Goal: Task Accomplishment & Management: Manage account settings

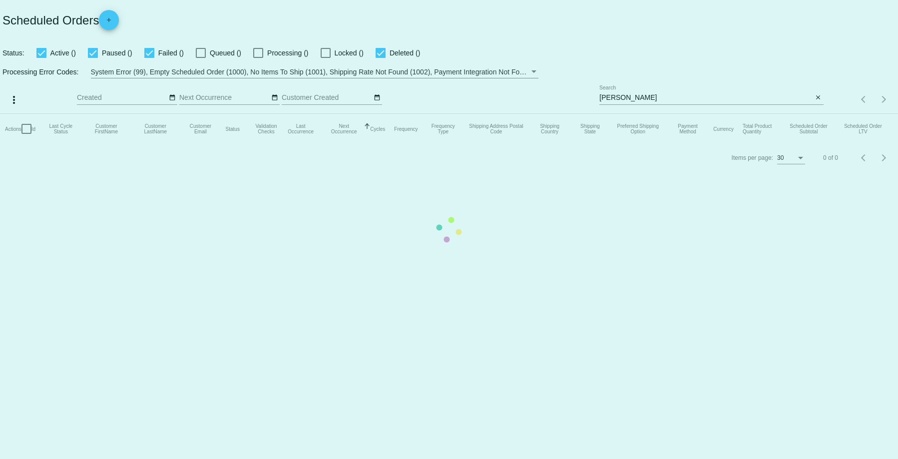
click at [640, 114] on mat-table "Actions Id Last Cycle Status Customer FirstName Customer LastName Customer Emai…" at bounding box center [449, 129] width 898 height 30
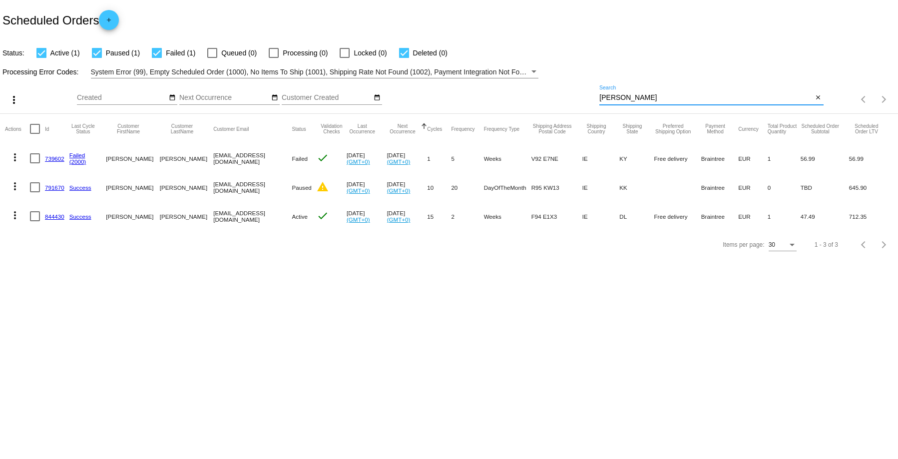
drag, startPoint x: 632, startPoint y: 96, endPoint x: 511, endPoint y: 82, distance: 121.2
click at [511, 82] on div "more_vert Aug Jan Feb Mar [DATE]" at bounding box center [449, 95] width 898 height 35
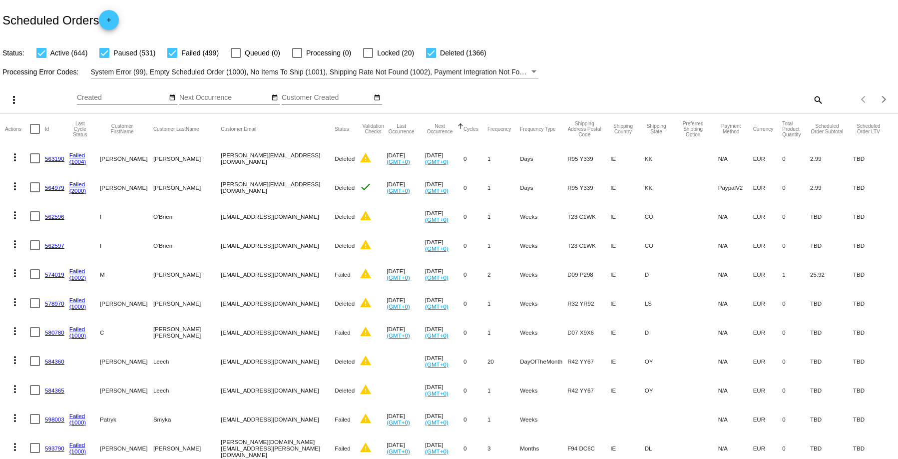
click at [812, 98] on mat-icon "search" at bounding box center [818, 99] width 12 height 15
click at [621, 96] on input "Search" at bounding box center [712, 98] width 224 height 8
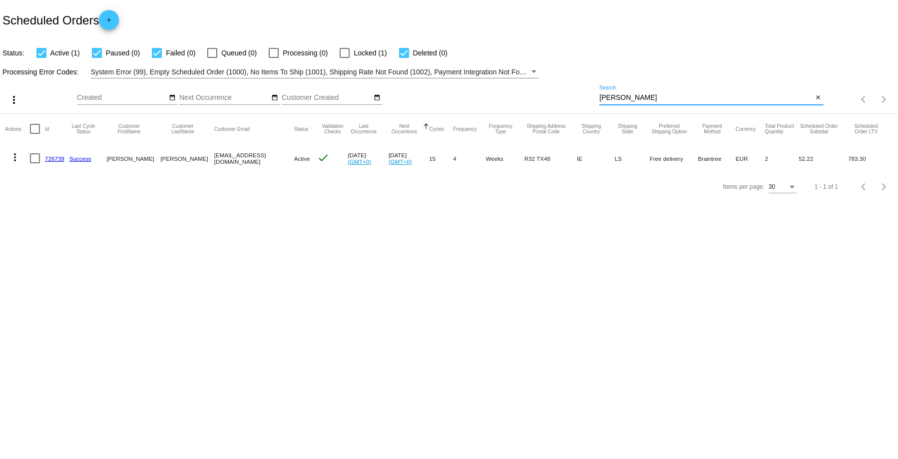
type input "[PERSON_NAME]"
click at [52, 159] on link "726739" at bounding box center [54, 158] width 19 height 6
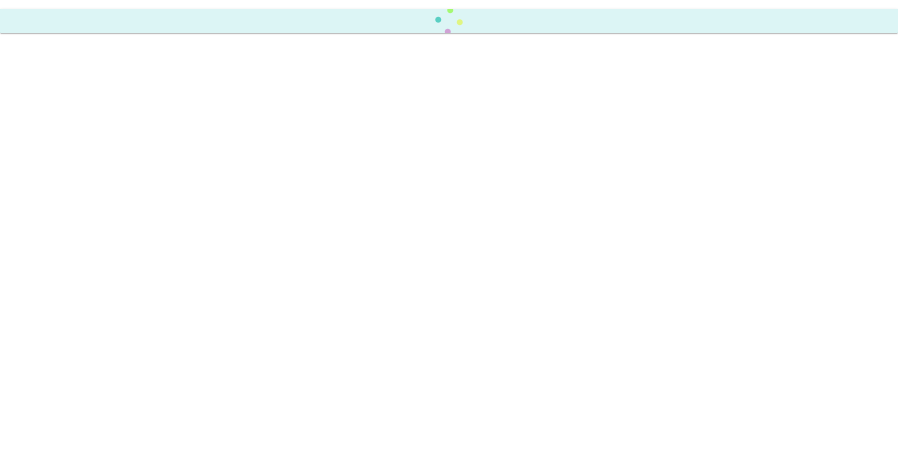
click at [52, 159] on body at bounding box center [449, 229] width 898 height 459
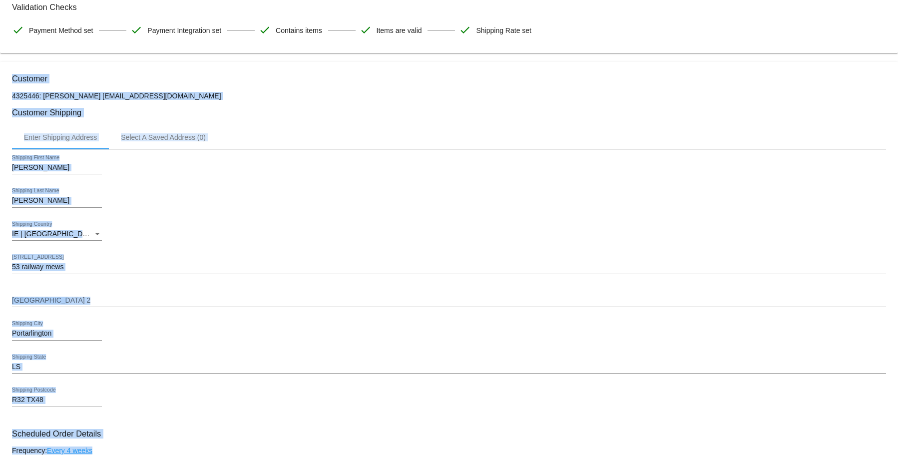
scroll to position [250, 0]
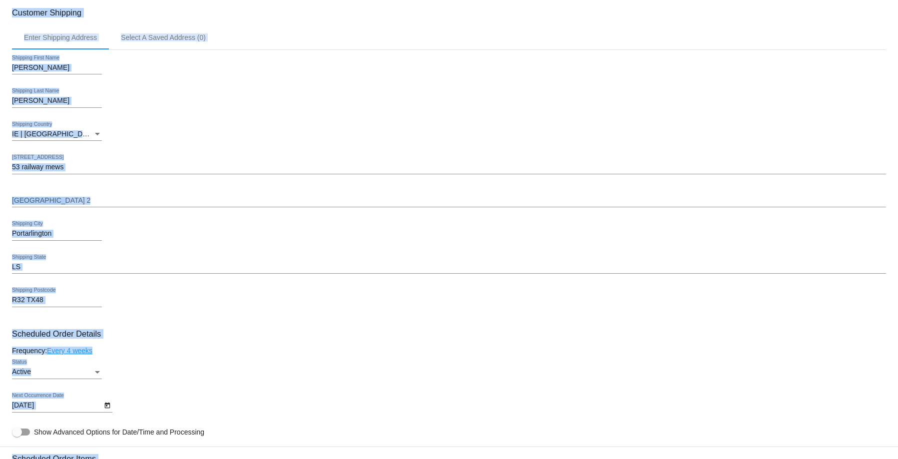
click at [260, 316] on div "R32 TX48 Shipping Postcode" at bounding box center [449, 302] width 874 height 28
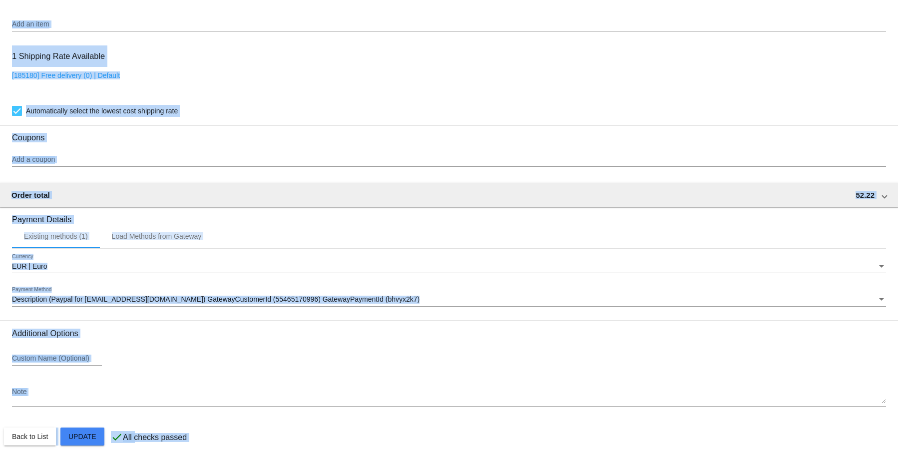
scroll to position [752, 0]
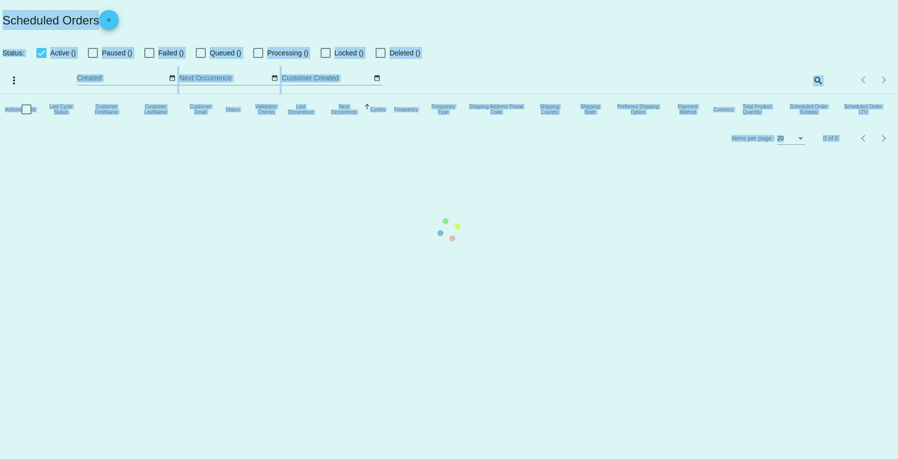
checkbox input "true"
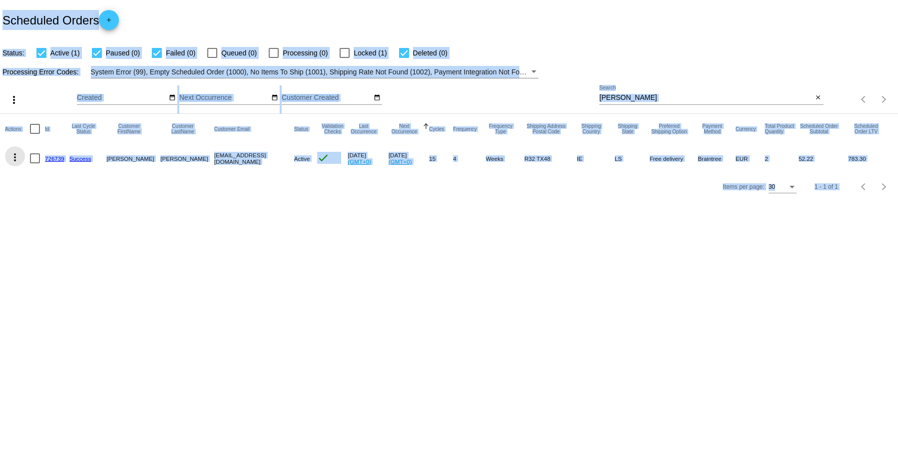
click at [15, 155] on mat-icon "more_vert" at bounding box center [15, 157] width 12 height 12
click at [56, 279] on button "delete Delete" at bounding box center [54, 277] width 99 height 24
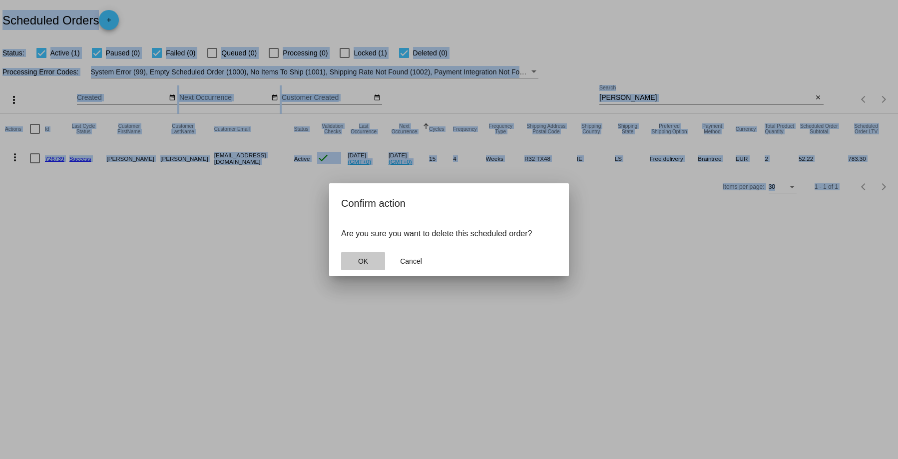
click at [361, 262] on span "OK" at bounding box center [363, 261] width 10 height 8
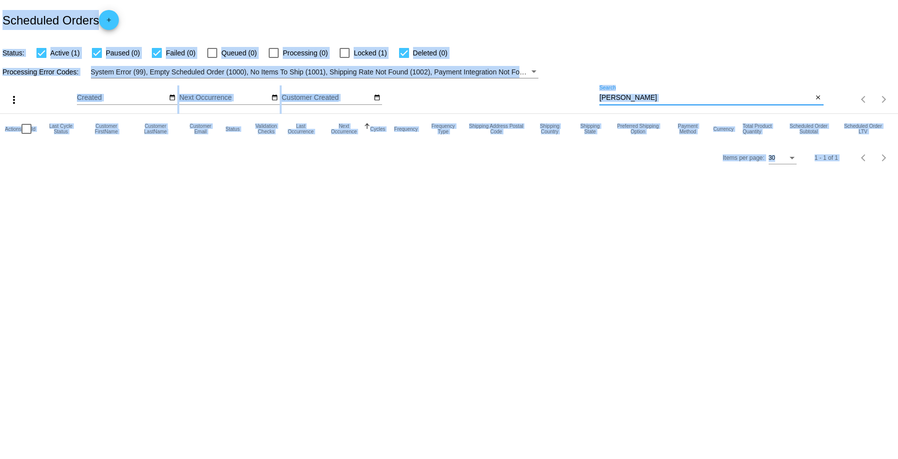
drag, startPoint x: 658, startPoint y: 94, endPoint x: 438, endPoint y: 57, distance: 223.3
click at [439, 60] on app-dashboard-scheduled-orders "Scheduled Orders add Status: Active (1) Paused (0) Failed (0) Queued (0) Proces…" at bounding box center [449, 86] width 898 height 172
drag, startPoint x: 635, startPoint y: 106, endPoint x: 180, endPoint y: 169, distance: 459.1
click at [180, 169] on app-dashboard-scheduled-orders "Scheduled Orders add Status: Active (1) Paused (0) Failed (0) Queued (0) Proces…" at bounding box center [449, 86] width 898 height 172
click at [635, 96] on input "[PERSON_NAME]" at bounding box center [706, 98] width 213 height 8
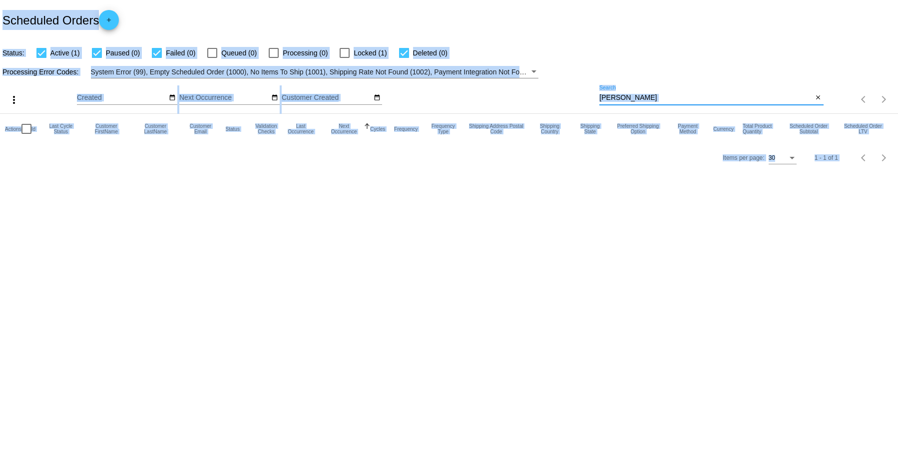
drag, startPoint x: 635, startPoint y: 96, endPoint x: 571, endPoint y: 94, distance: 64.5
click at [576, 91] on div "more_vert Aug Jan Feb Mar [DATE]" at bounding box center [449, 95] width 898 height 35
